Goal: Task Accomplishment & Management: Use online tool/utility

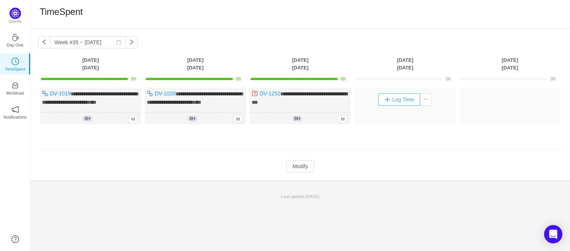
click at [396, 101] on button "Log Time" at bounding box center [399, 99] width 42 height 12
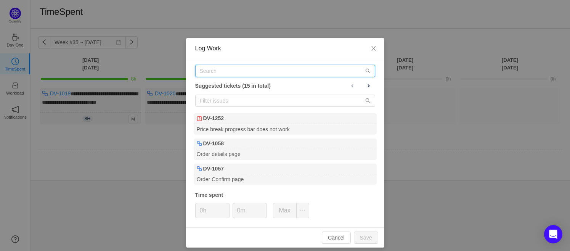
click at [233, 69] on input "text" at bounding box center [285, 71] width 180 height 12
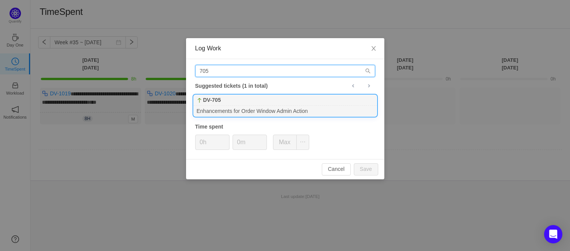
type input "705"
click at [236, 106] on div "Enhancements for Order Window Admin Action" at bounding box center [285, 111] width 183 height 10
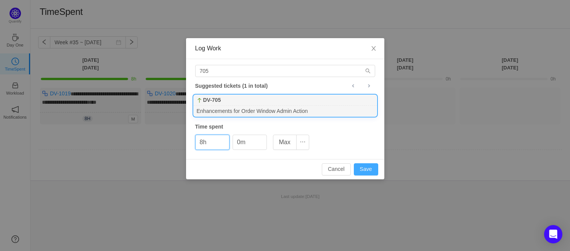
click at [366, 168] on button "Save" at bounding box center [366, 169] width 24 height 12
type input "0h"
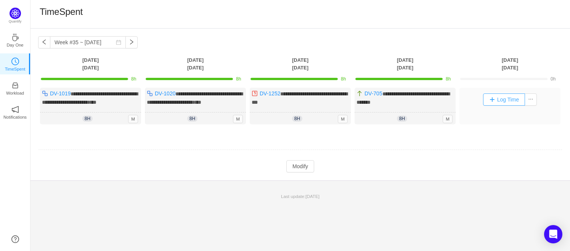
click at [503, 100] on button "Log Time" at bounding box center [504, 99] width 42 height 12
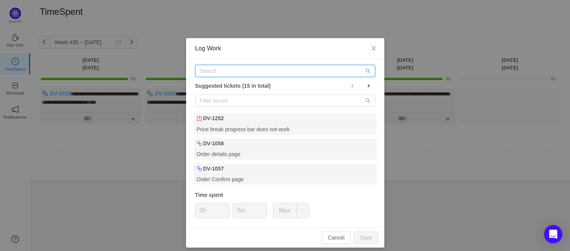
click at [210, 68] on input "text" at bounding box center [285, 71] width 180 height 12
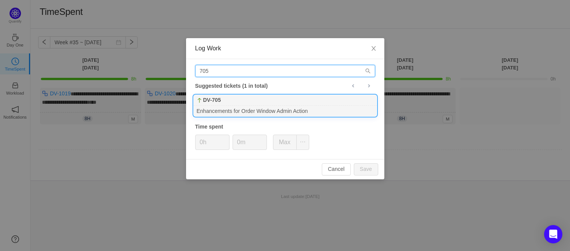
type input "705"
click at [219, 102] on b "DV-705" at bounding box center [212, 100] width 18 height 8
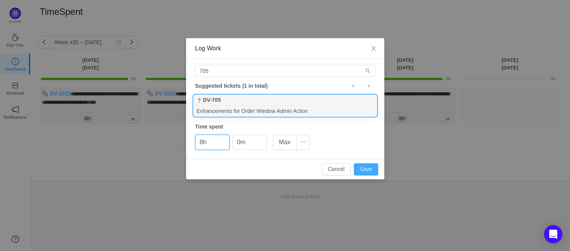
click at [375, 172] on button "Save" at bounding box center [366, 169] width 24 height 12
type input "0h"
